Goal: Communication & Community: Share content

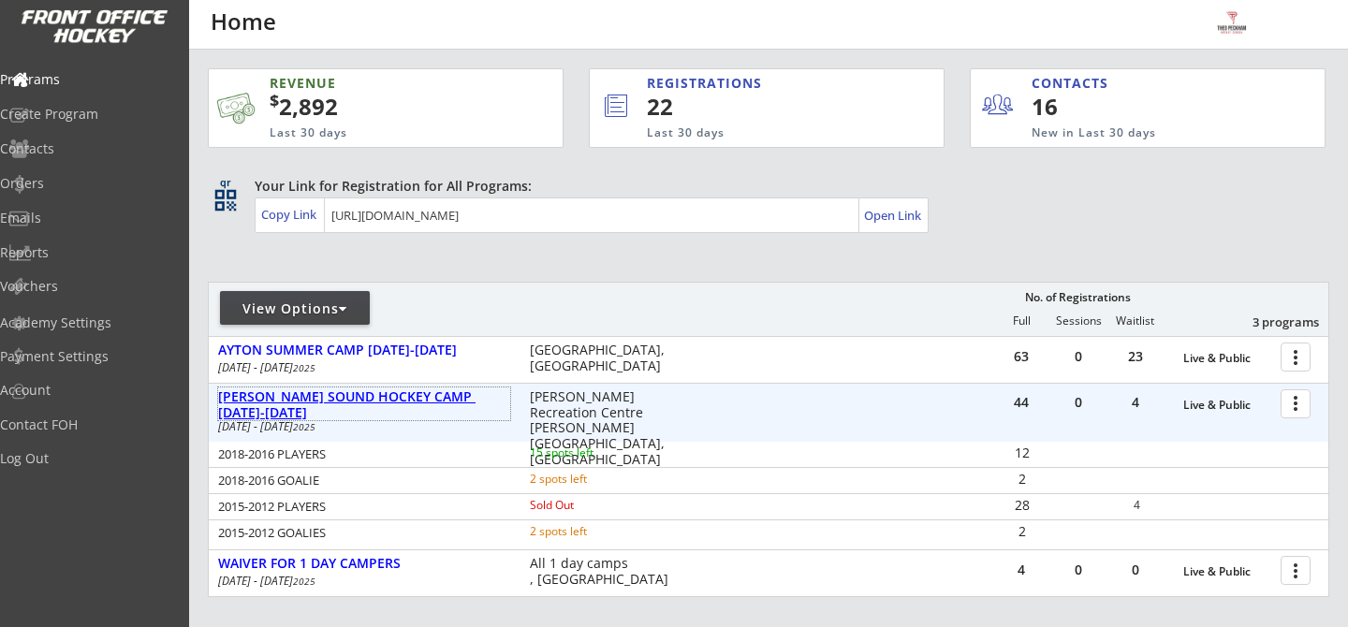
click at [397, 398] on div "[PERSON_NAME] SOUND HOCKEY CAMP [DATE]-[DATE]" at bounding box center [364, 405] width 292 height 32
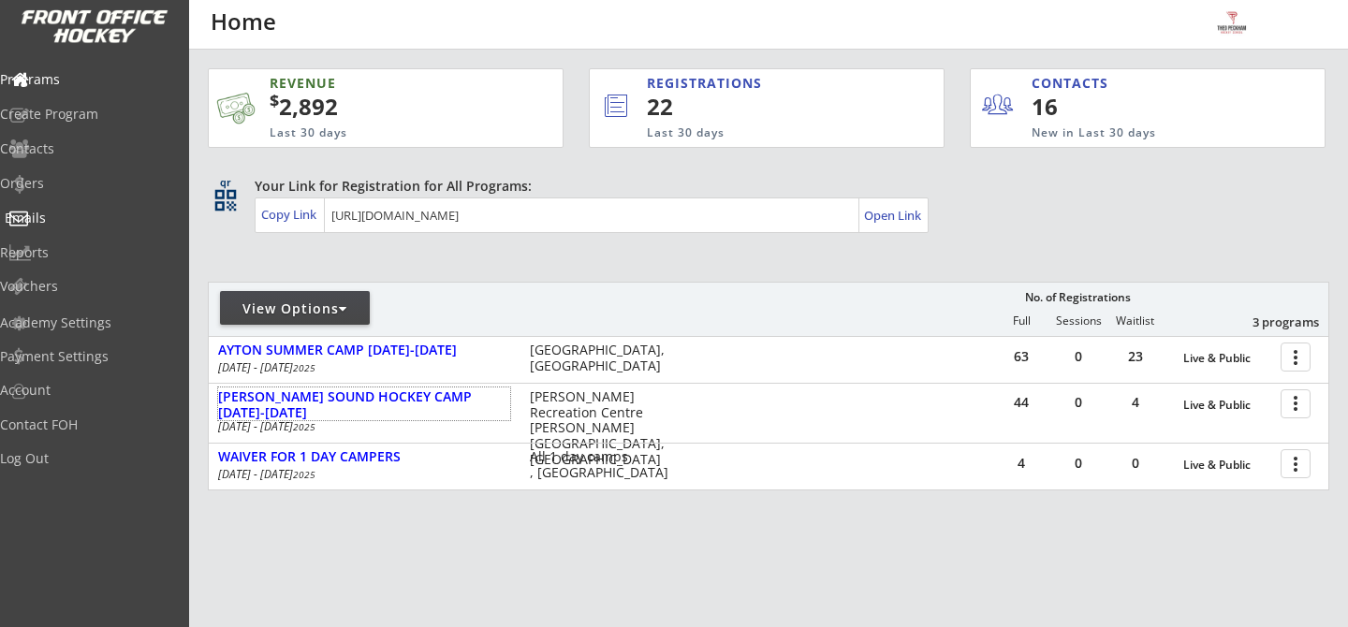
click at [55, 230] on div "Emails" at bounding box center [89, 219] width 178 height 33
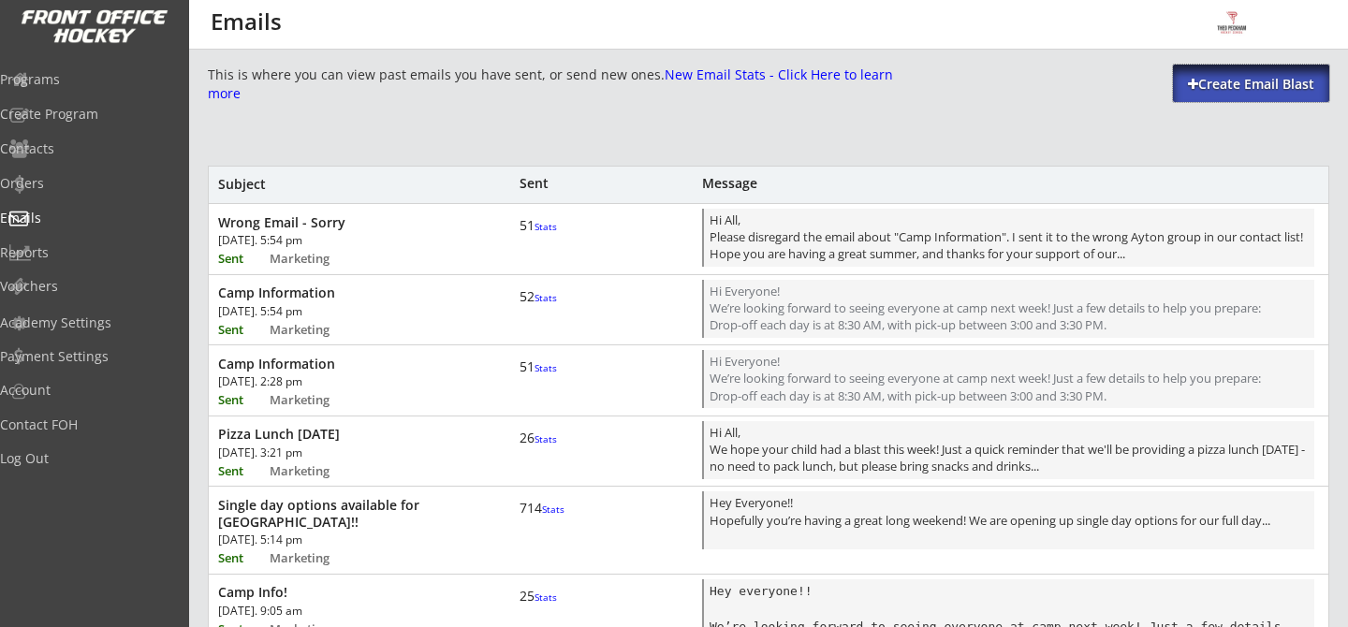
click at [1222, 91] on div "Create Email Blast" at bounding box center [1251, 84] width 156 height 19
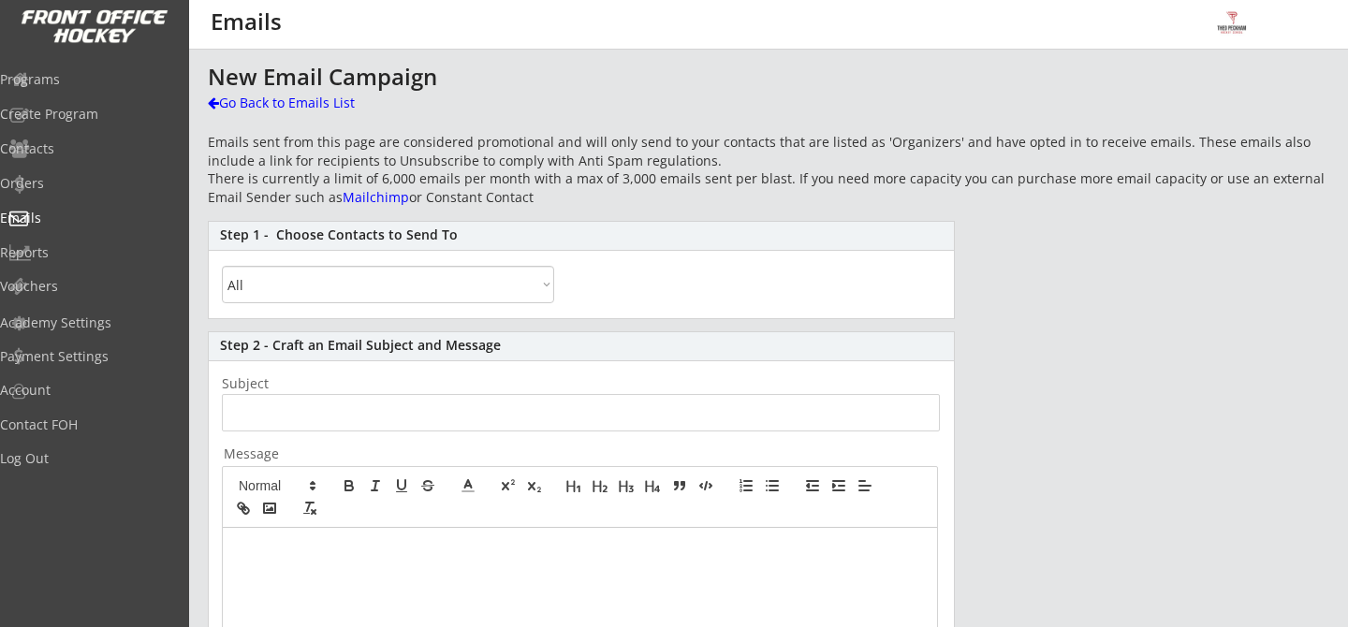
click at [430, 294] on select "All By Specific Programs Within Birth Year Range" at bounding box center [388, 284] width 332 height 37
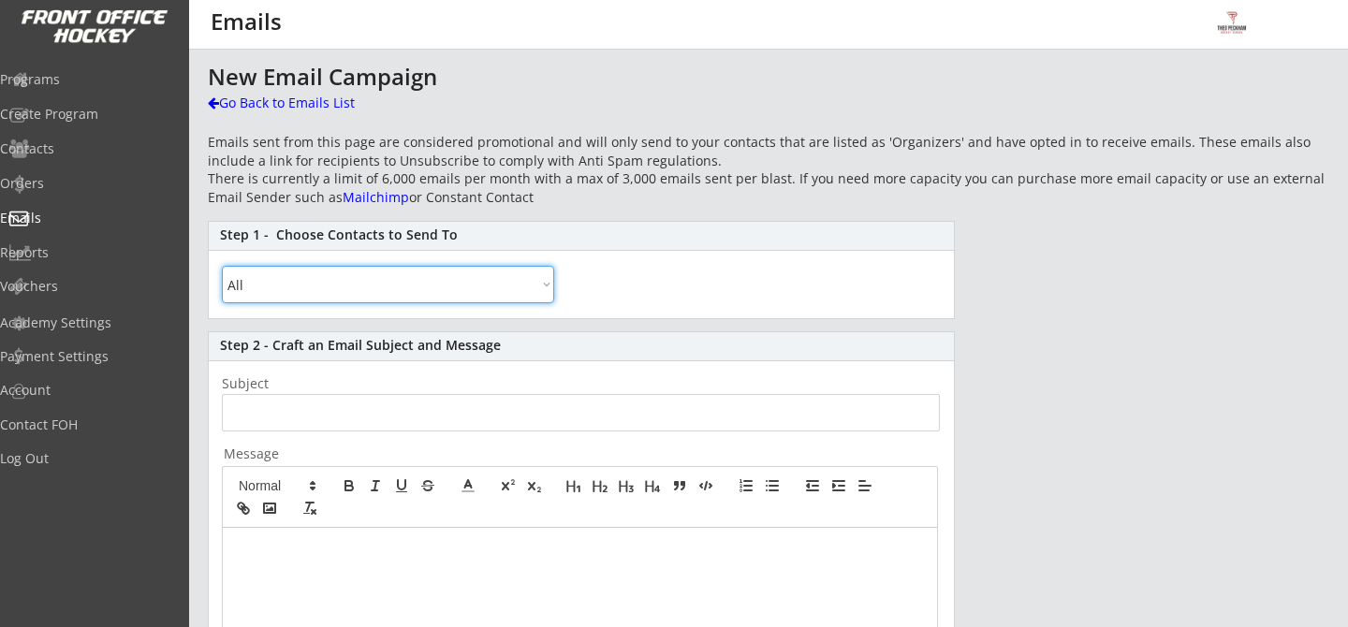
select select ""By Specific Programs""
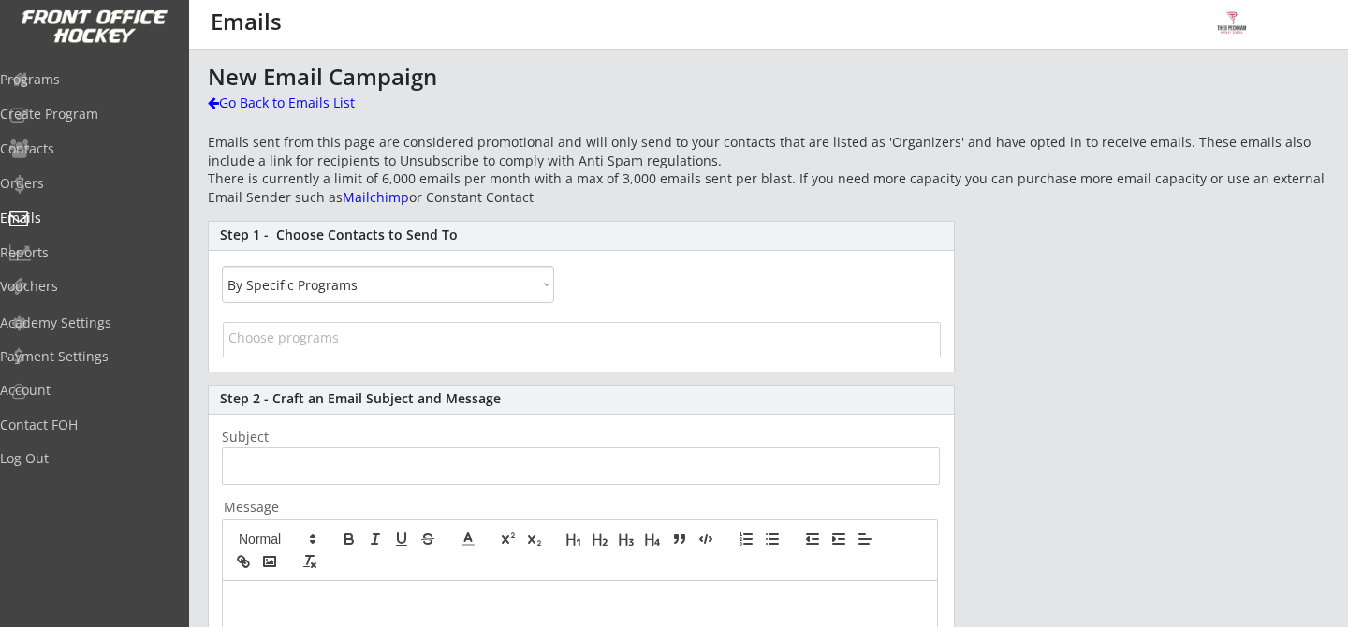
click at [452, 348] on span at bounding box center [582, 342] width 716 height 36
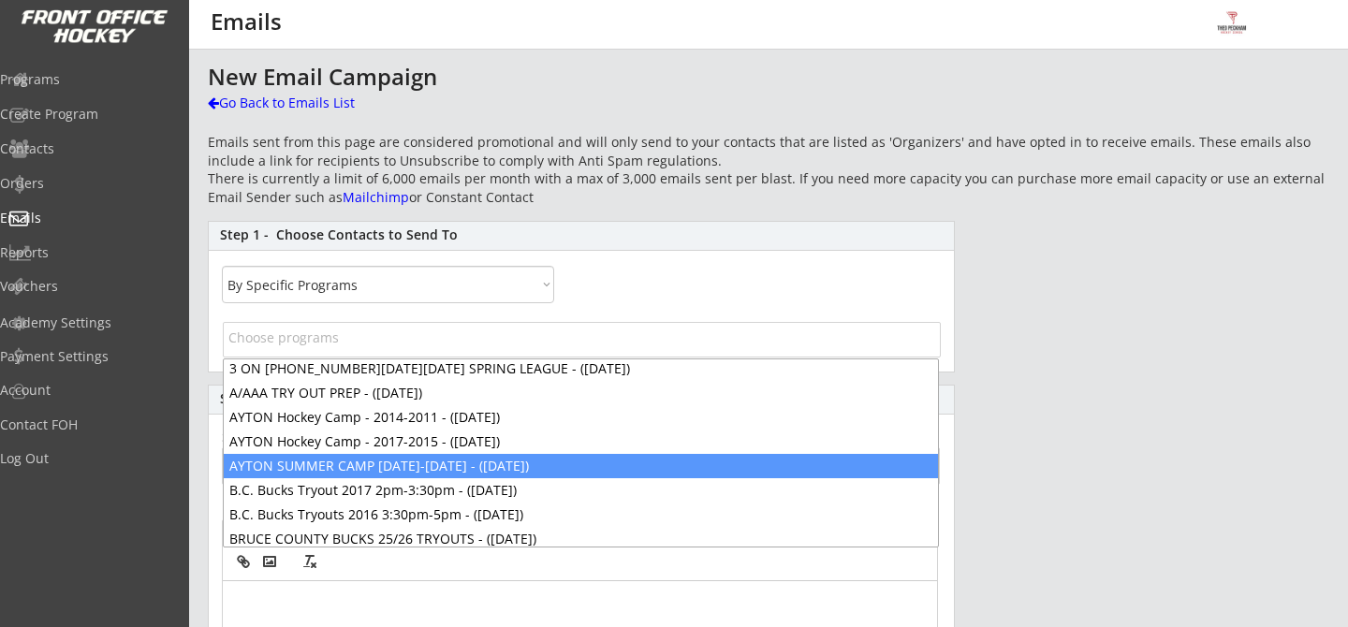
scroll to position [111, 0]
select select "1348695171700984260__LOOKUP__1738255039985x694679206367330300"
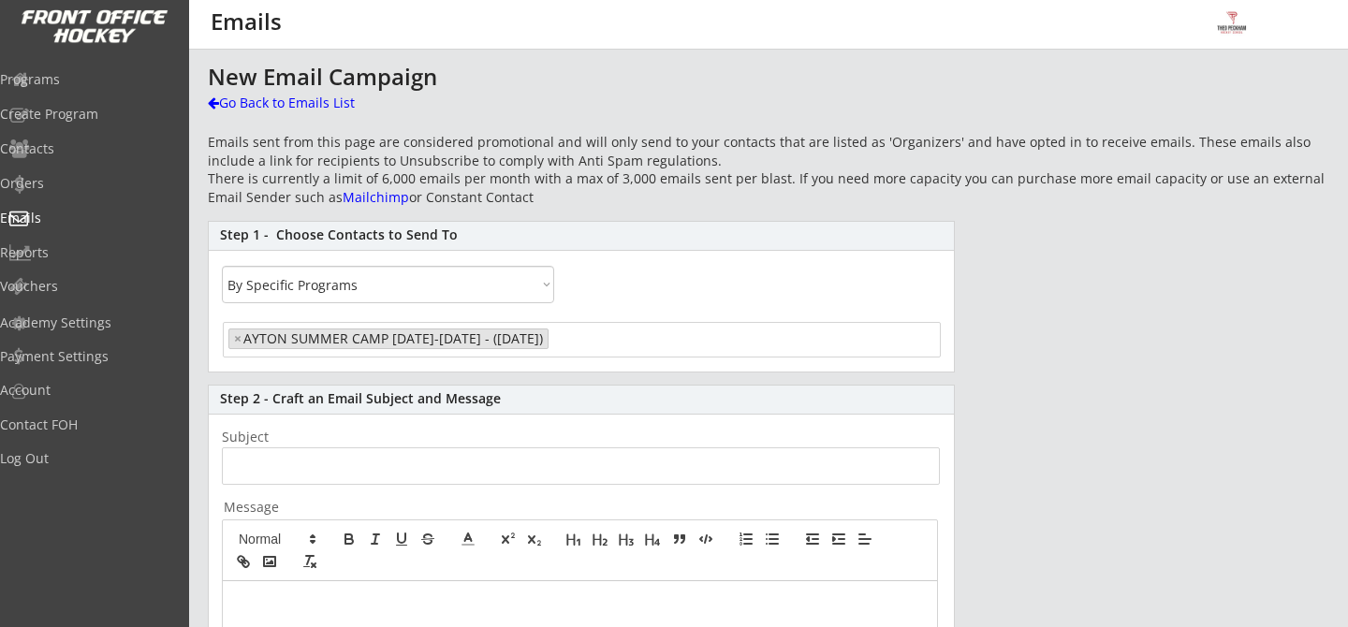
click at [386, 470] on input "input" at bounding box center [581, 465] width 718 height 37
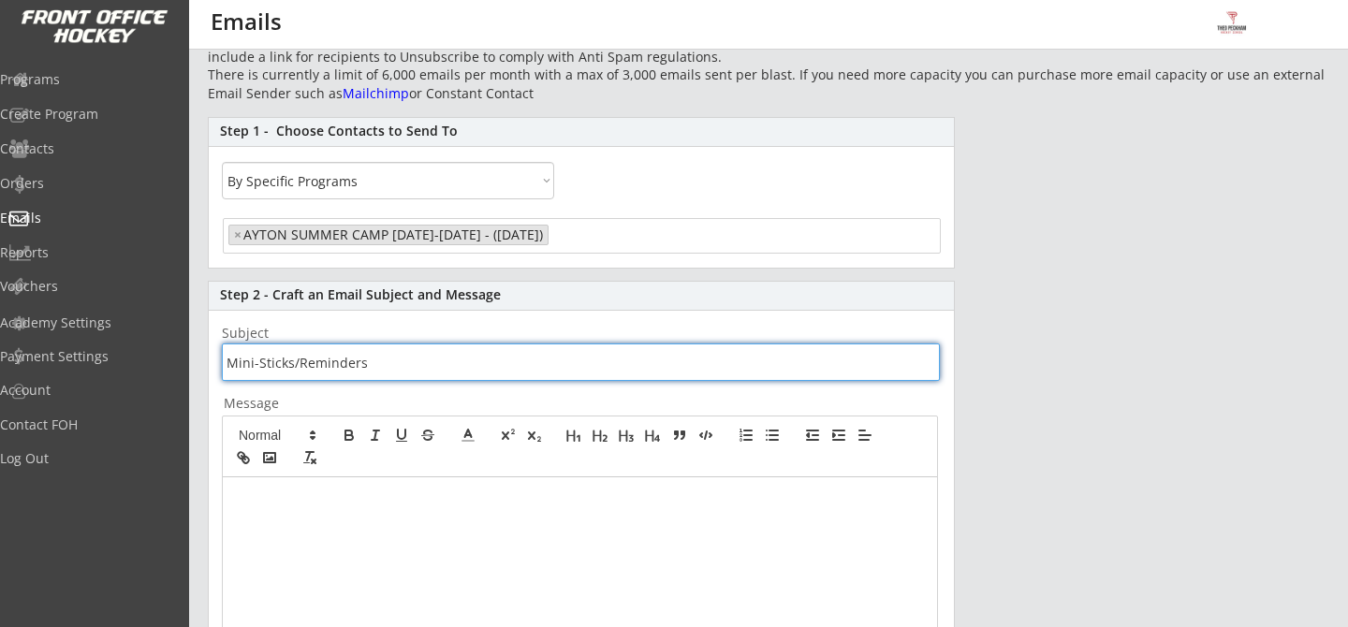
scroll to position [107, 0]
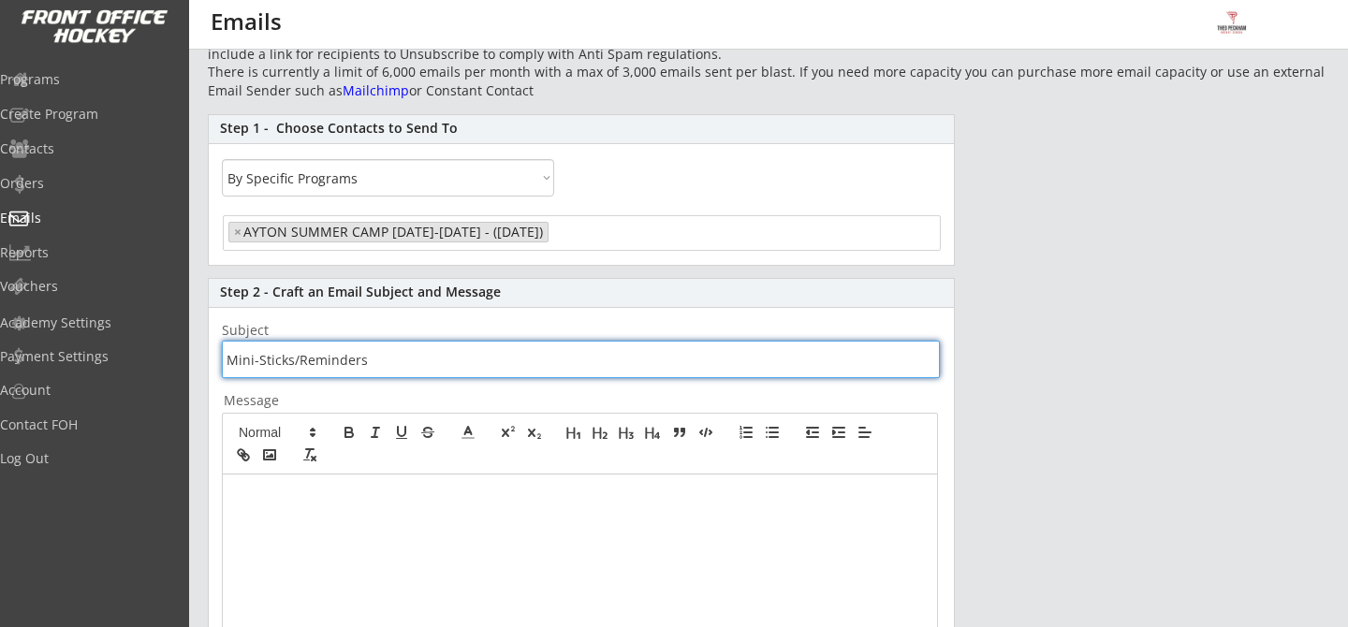
type input "Mini-Sticks/Reminders"
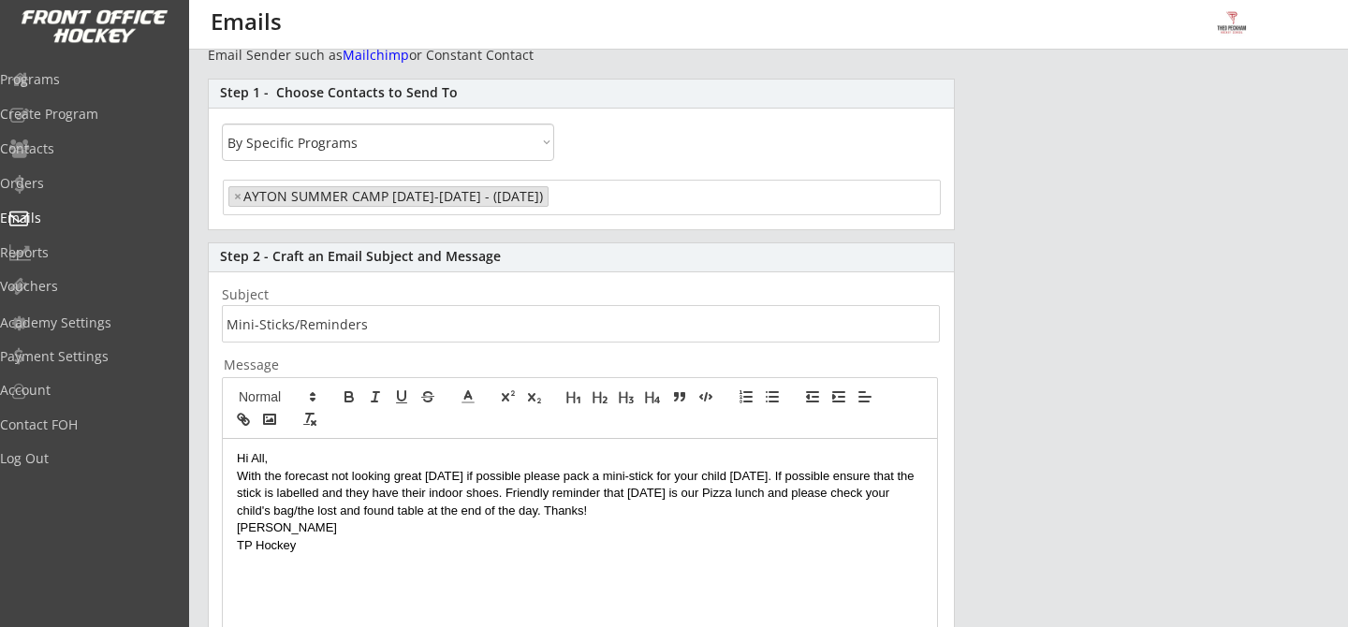
scroll to position [147, 0]
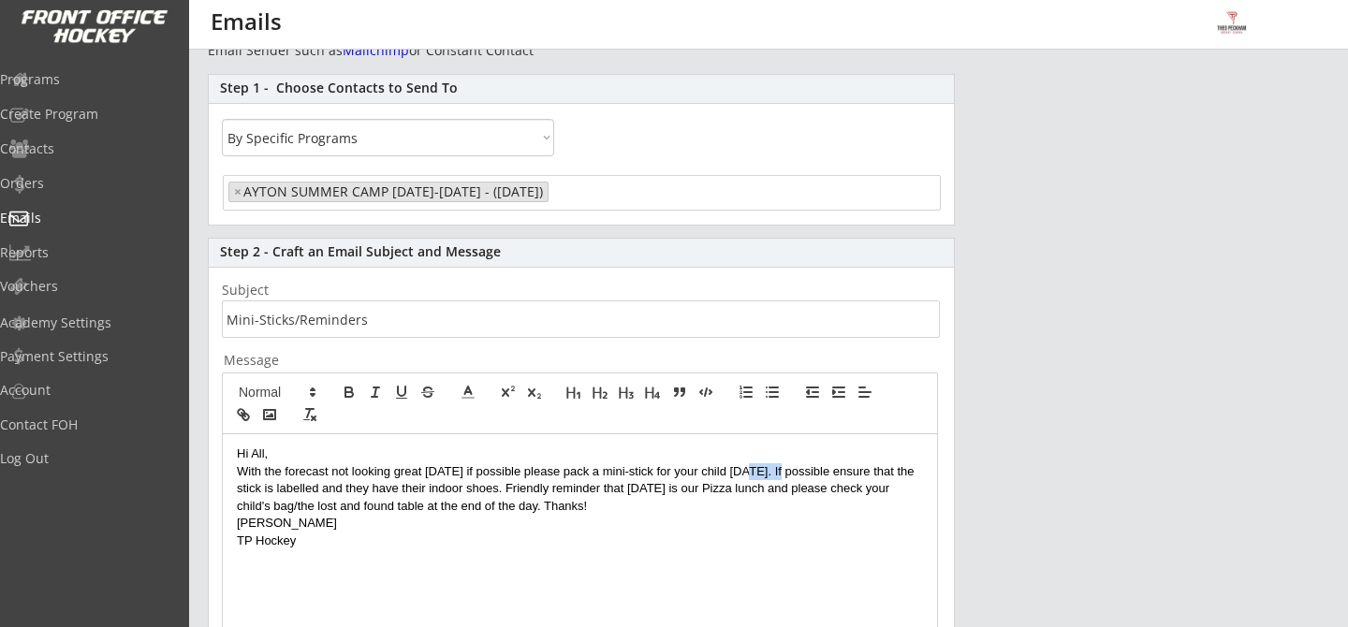
drag, startPoint x: 791, startPoint y: 471, endPoint x: 744, endPoint y: 473, distance: 46.8
click at [744, 473] on p "With the forecast not looking great [DATE] if possible please pack a mini-stick…" at bounding box center [580, 488] width 686 height 51
drag, startPoint x: 799, startPoint y: 470, endPoint x: 746, endPoint y: 470, distance: 53.4
click at [746, 470] on p "With the forecast not looking great [DATE] if possible please pack a mini-stick…" at bounding box center [580, 488] width 686 height 51
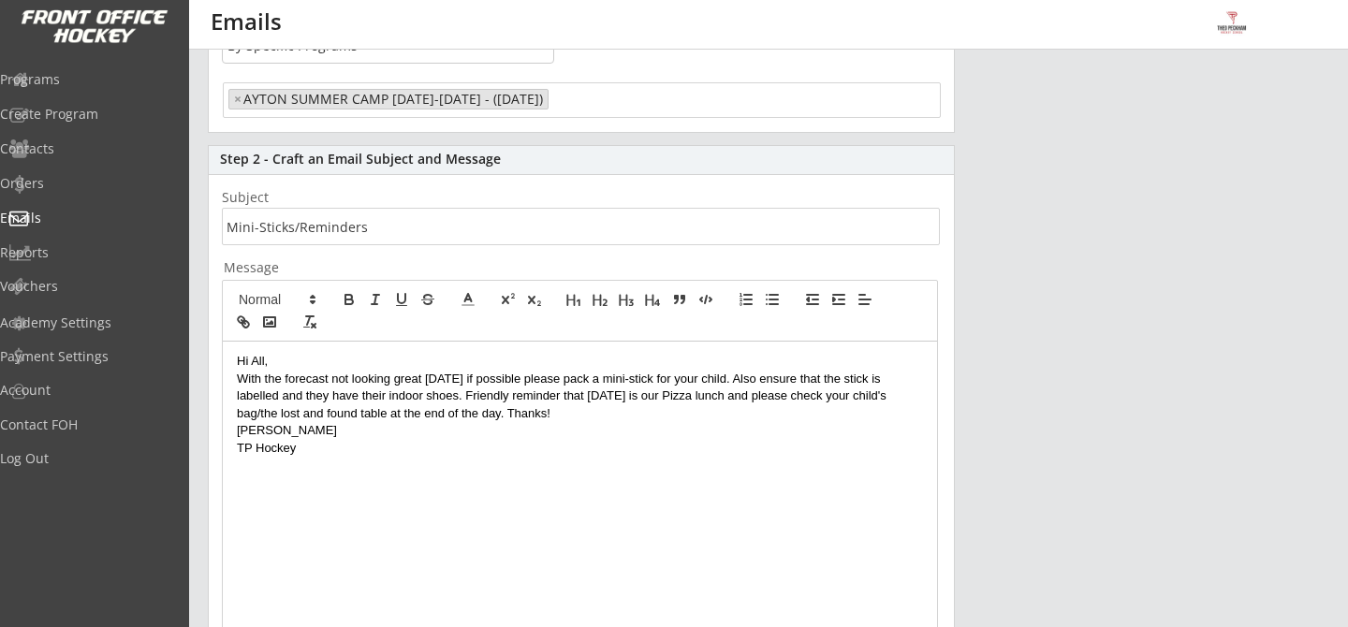
scroll to position [251, 0]
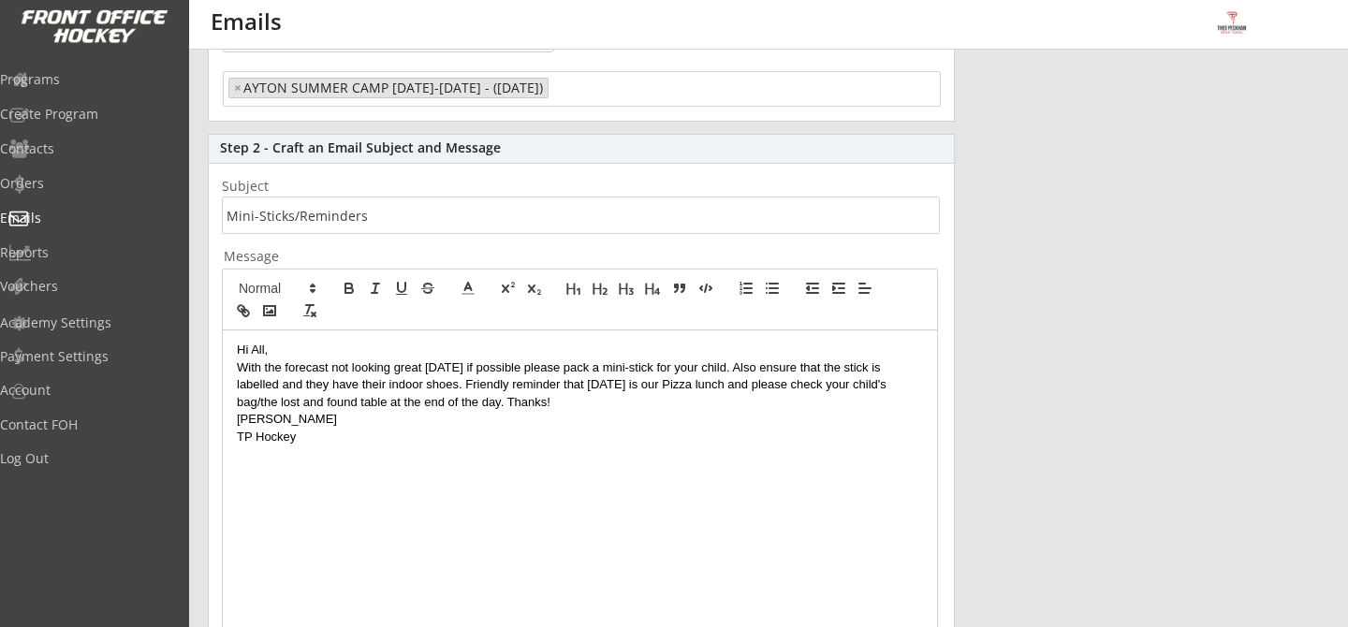
click at [502, 409] on p "With the forecast not looking great [DATE] if possible please pack a mini-stick…" at bounding box center [580, 384] width 686 height 51
click at [443, 434] on p "TP Hockey" at bounding box center [580, 437] width 686 height 17
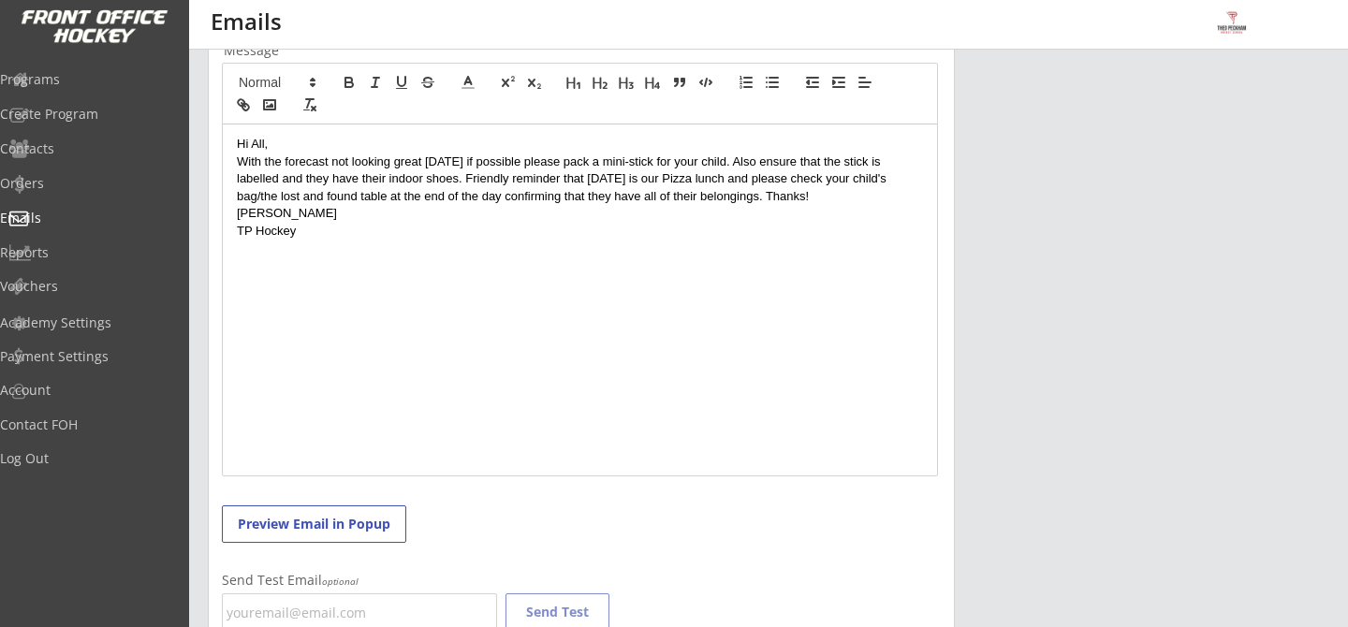
scroll to position [458, 0]
click at [385, 528] on button "Preview Email in Popup" at bounding box center [314, 523] width 184 height 37
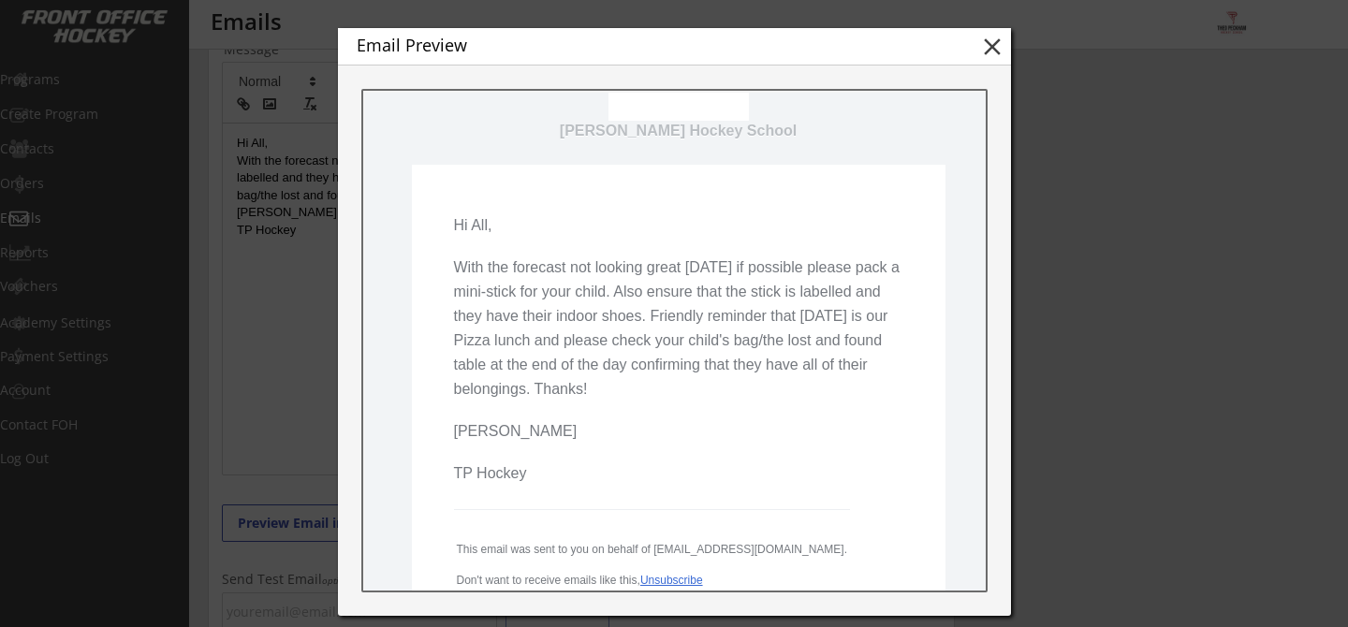
scroll to position [139, 0]
click at [989, 55] on button "close" at bounding box center [992, 47] width 28 height 28
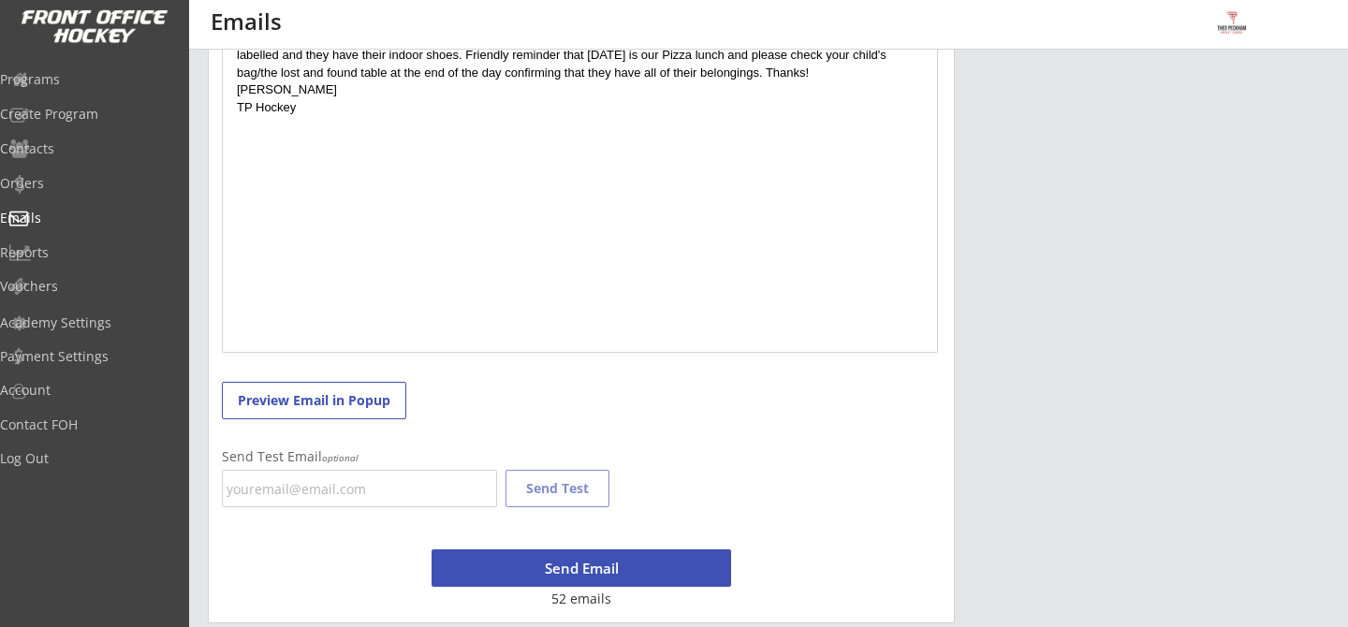
scroll to position [588, 0]
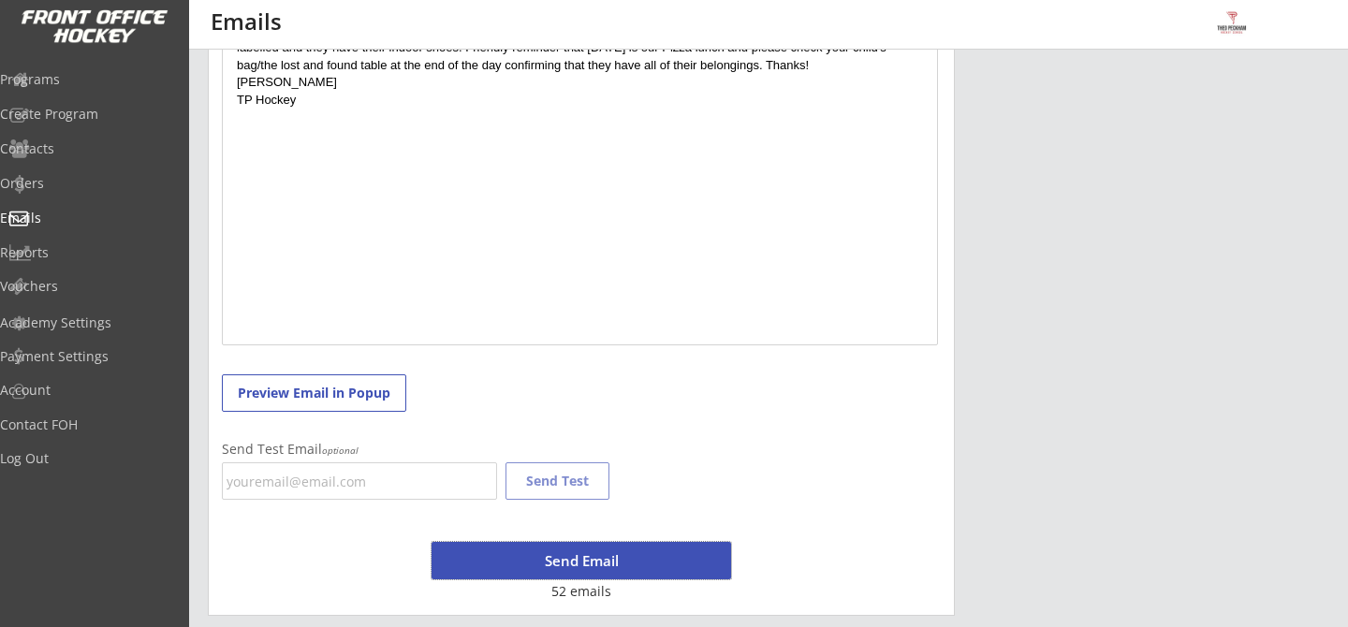
click at [549, 553] on button "Send Email" at bounding box center [582, 560] width 300 height 37
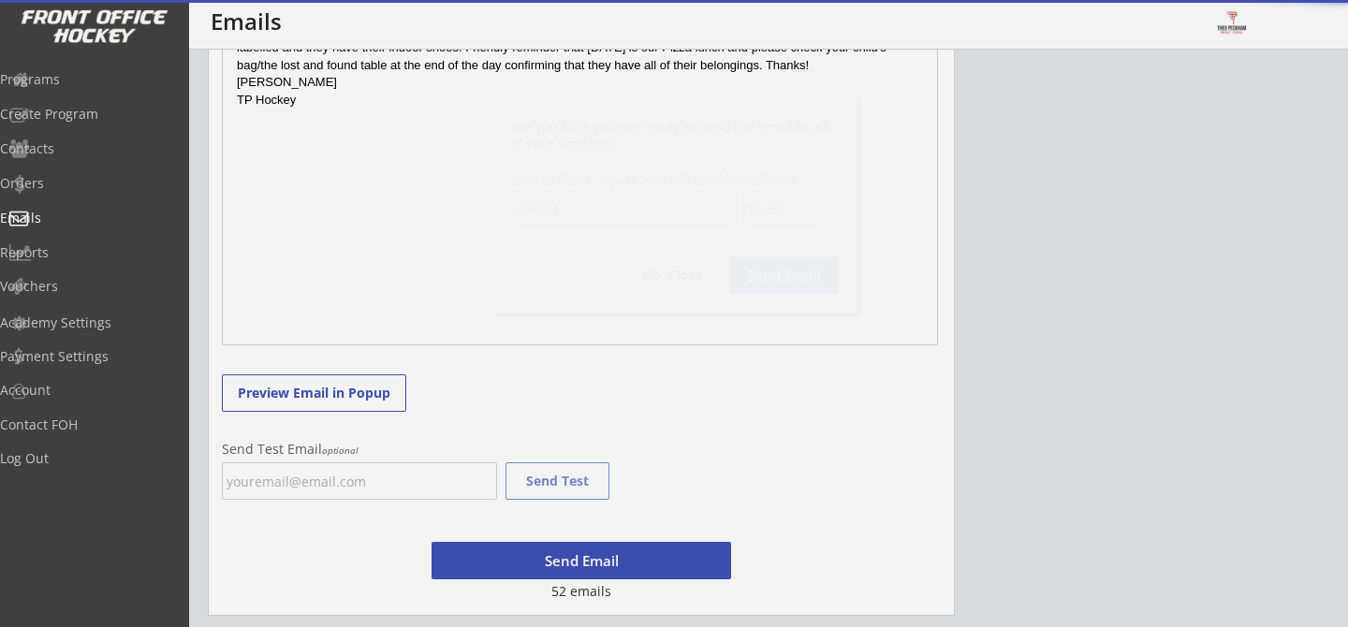
scroll to position [1064, 0]
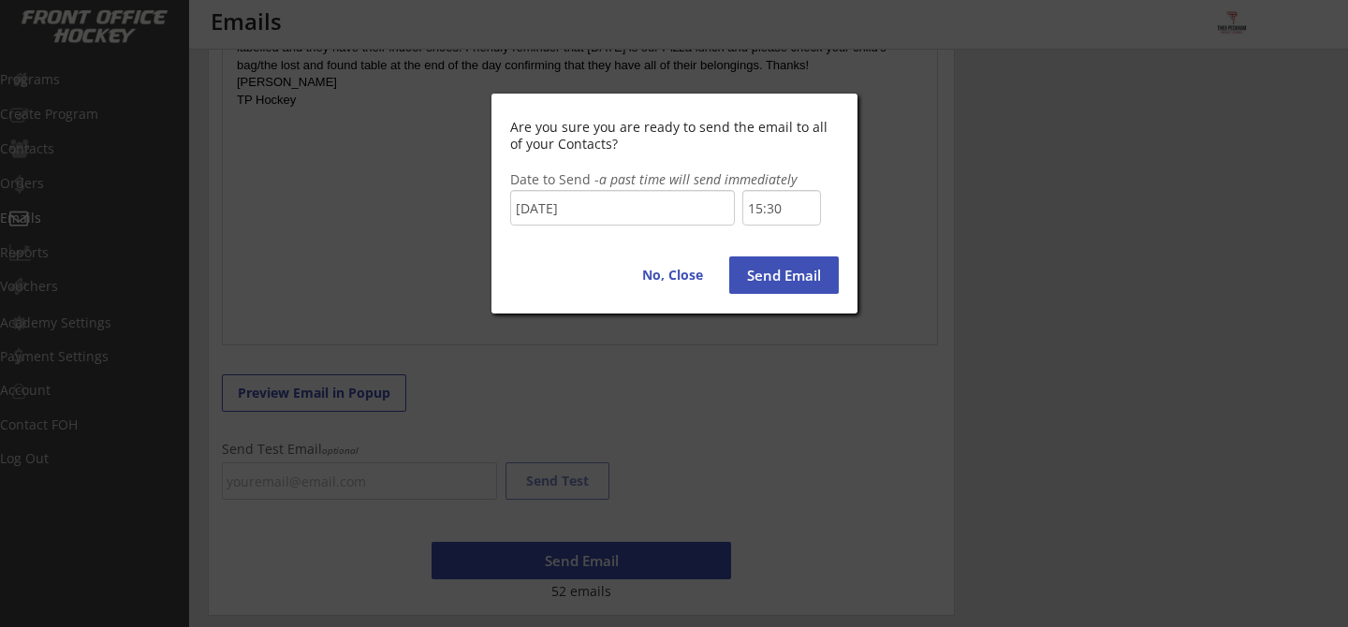
click at [775, 272] on button "Send Email" at bounding box center [784, 274] width 110 height 37
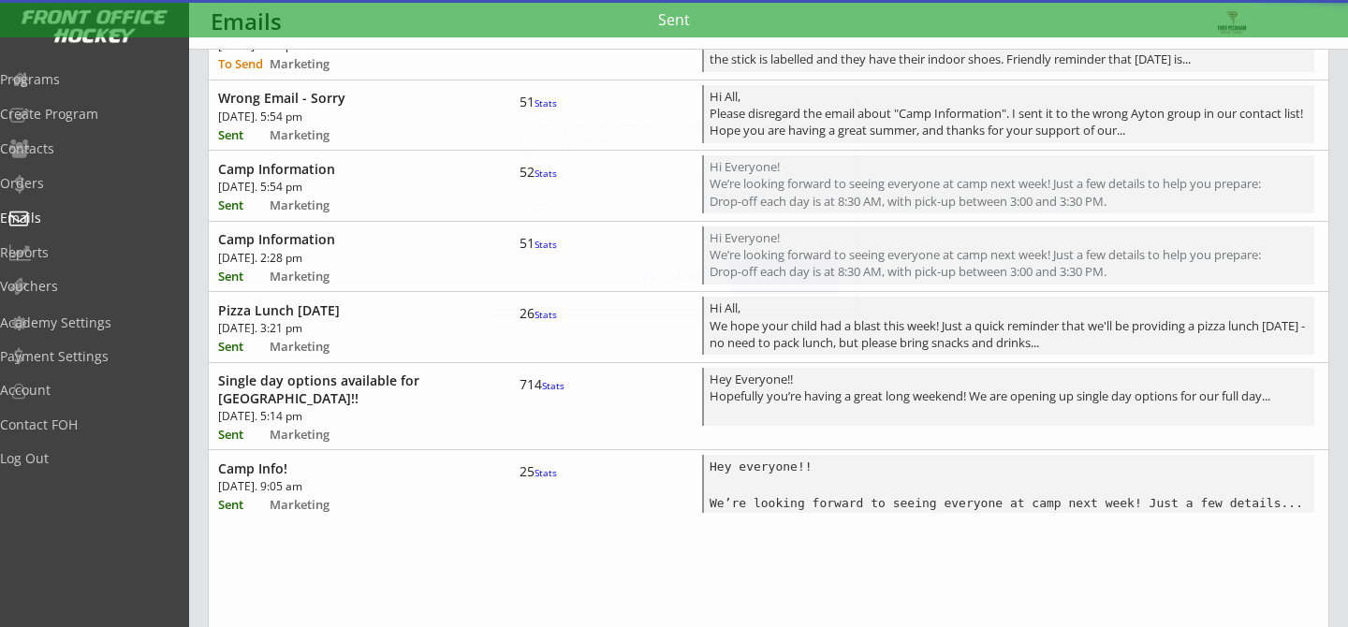
scroll to position [0, 0]
